Goal: Complete application form

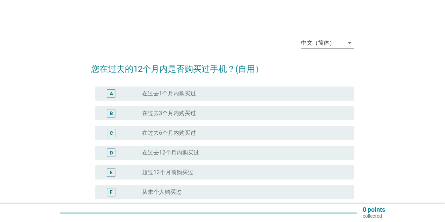
click at [324, 46] on div "中文（简体）" at bounding box center [322, 42] width 43 height 11
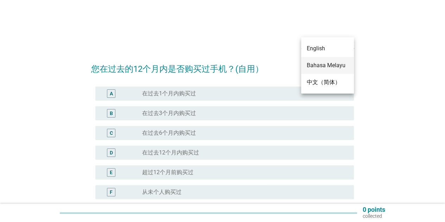
click at [327, 65] on div "Bahasa Melayu" at bounding box center [327, 65] width 41 height 8
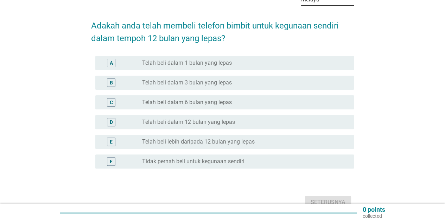
scroll to position [50, 0]
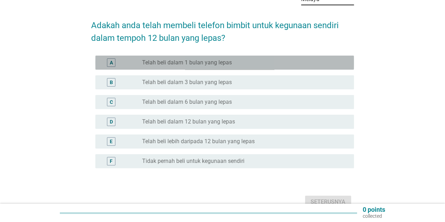
click at [262, 59] on div "radio_button_unchecked Telah beli dalam 1 bulan yang lepas" at bounding box center [242, 62] width 200 height 7
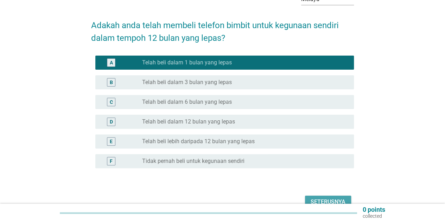
click at [332, 198] on div "Seterusnya" at bounding box center [328, 202] width 35 height 8
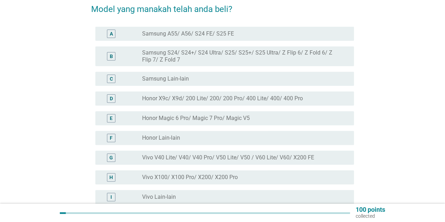
scroll to position [58, 0]
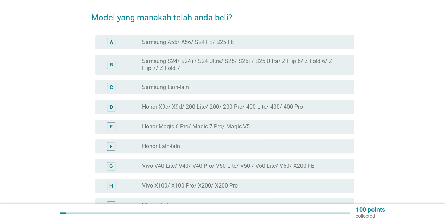
click at [223, 59] on label "Samsung S24/ S24+/ S24 Ultra/ S25/ S25+/ S25 Ultra/ Z Flip 6/ Z Fold 6/ Z Flip …" at bounding box center [242, 65] width 200 height 14
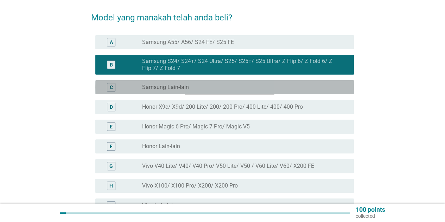
click at [223, 80] on div "C radio_button_unchecked Samsung [PERSON_NAME]" at bounding box center [224, 87] width 258 height 14
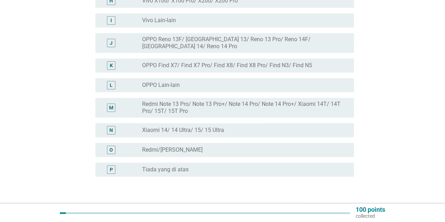
scroll to position [259, 0]
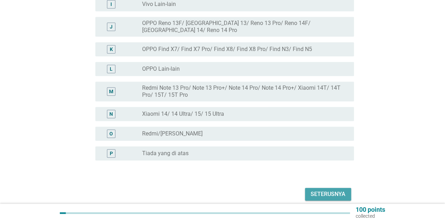
click at [344, 190] on div "Seterusnya" at bounding box center [328, 194] width 35 height 8
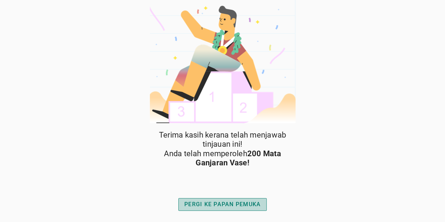
click at [250, 209] on button "PERGI KE PAPAN PEMUKA" at bounding box center [222, 204] width 88 height 13
